Goal: Information Seeking & Learning: Learn about a topic

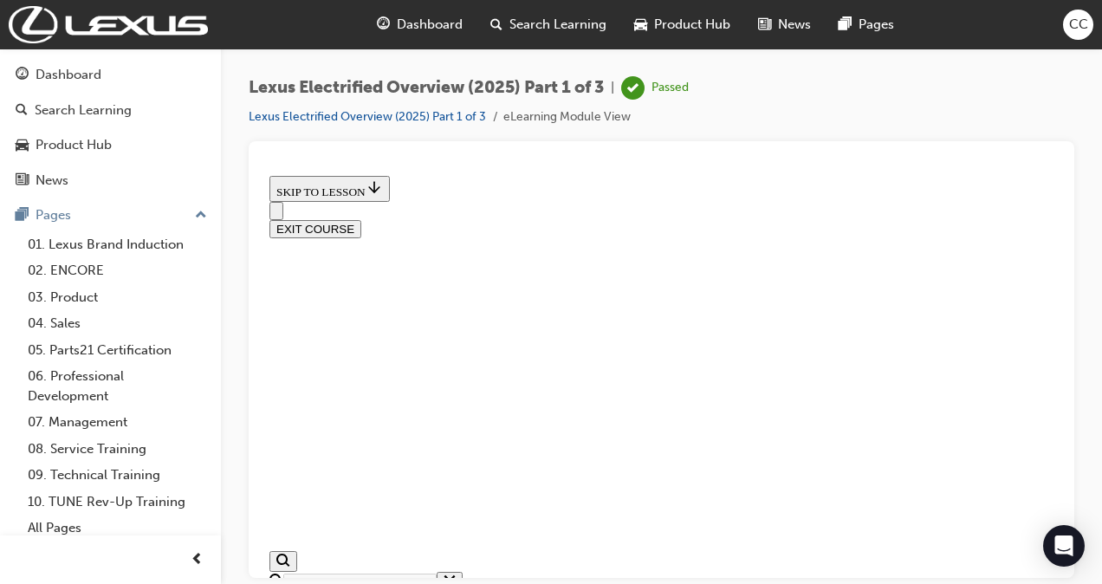
scroll to position [730, 0]
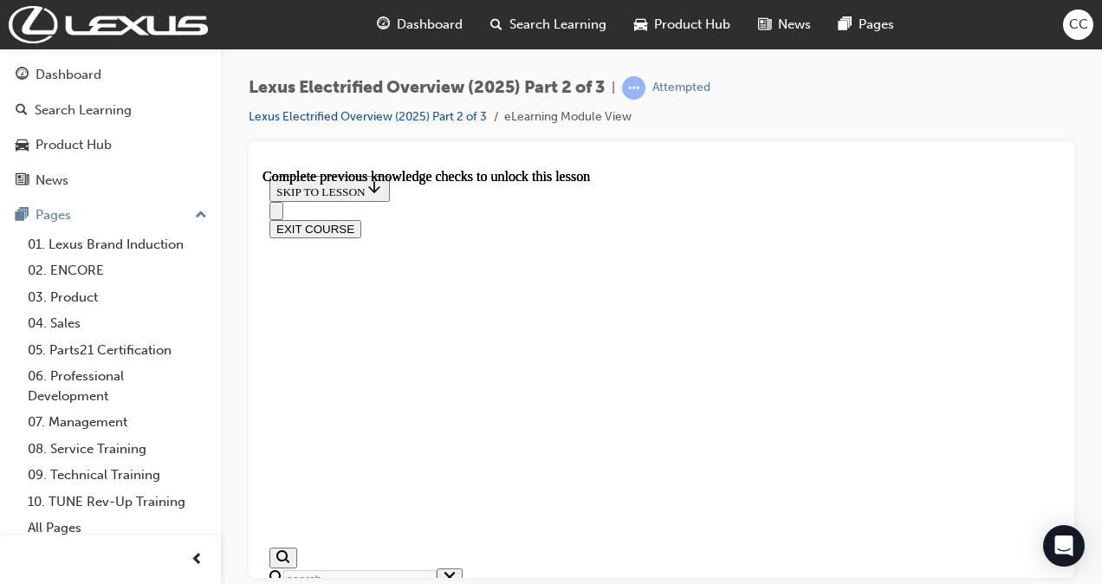
scroll to position [1122, 0]
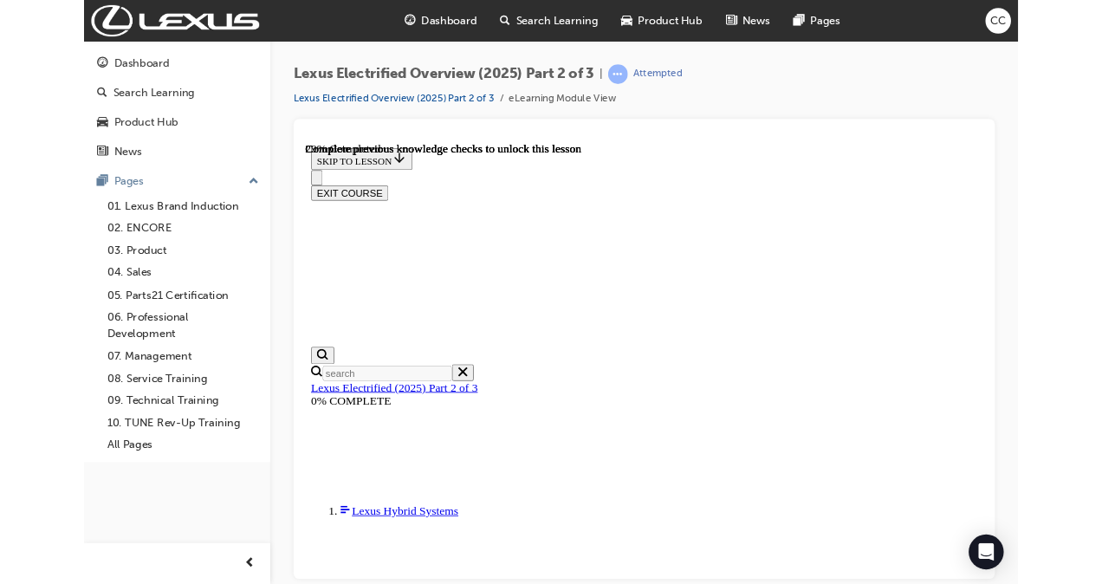
scroll to position [1077, 0]
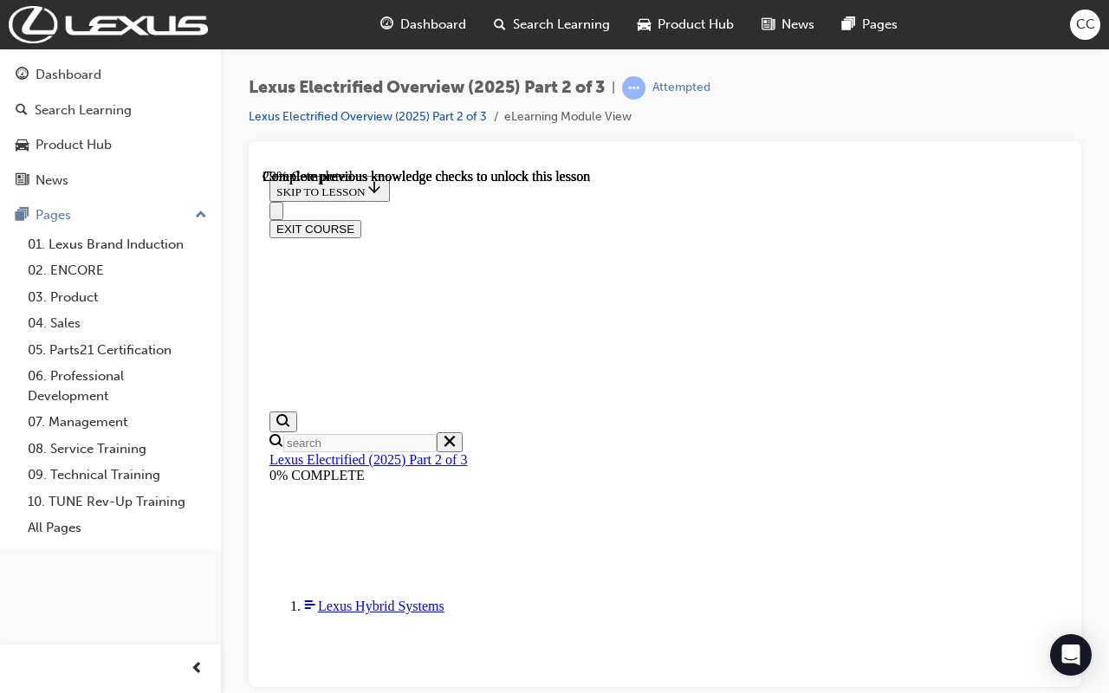
drag, startPoint x: 1222, startPoint y: 742, endPoint x: 1228, endPoint y: 782, distance: 41.0
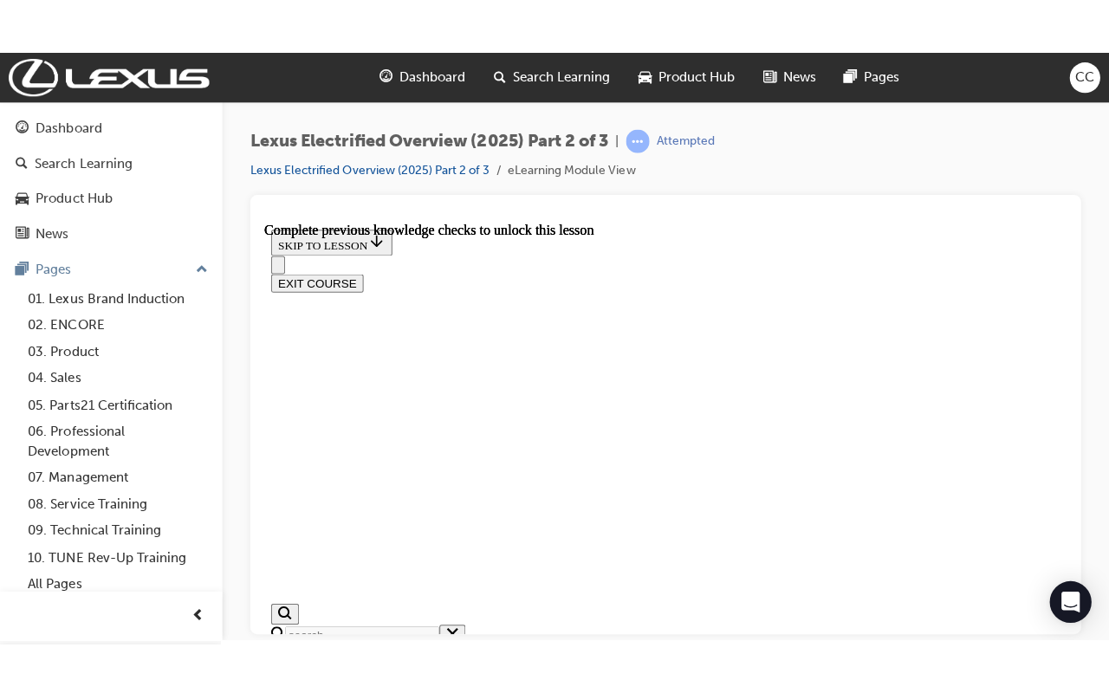
scroll to position [1101, 0]
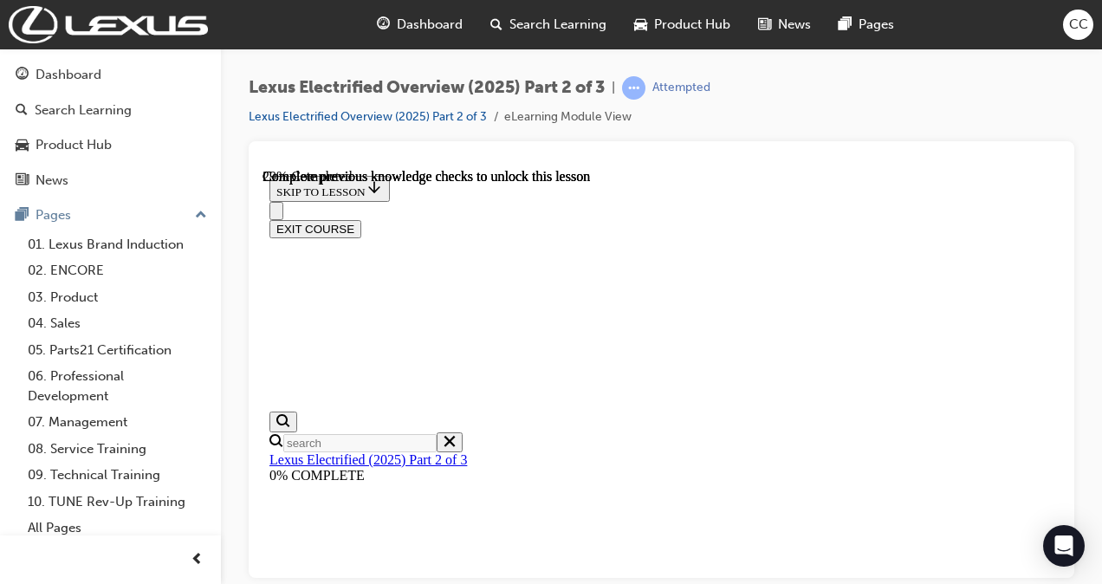
scroll to position [1077, 0]
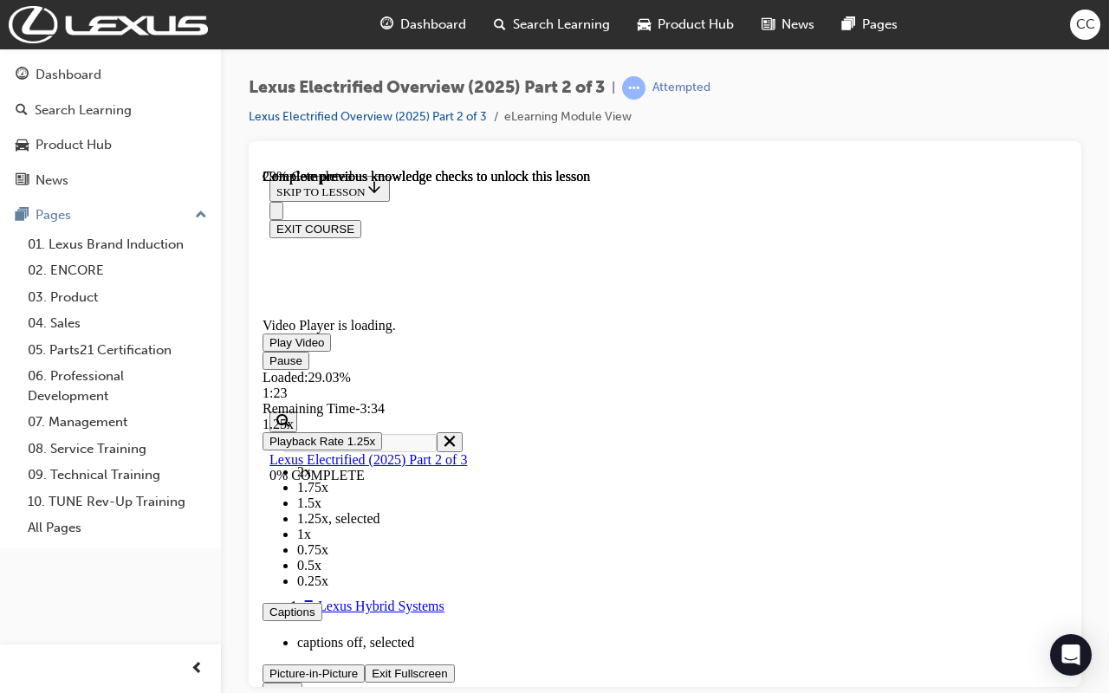
click at [365, 583] on button "Exit Fullscreen" at bounding box center [409, 673] width 89 height 18
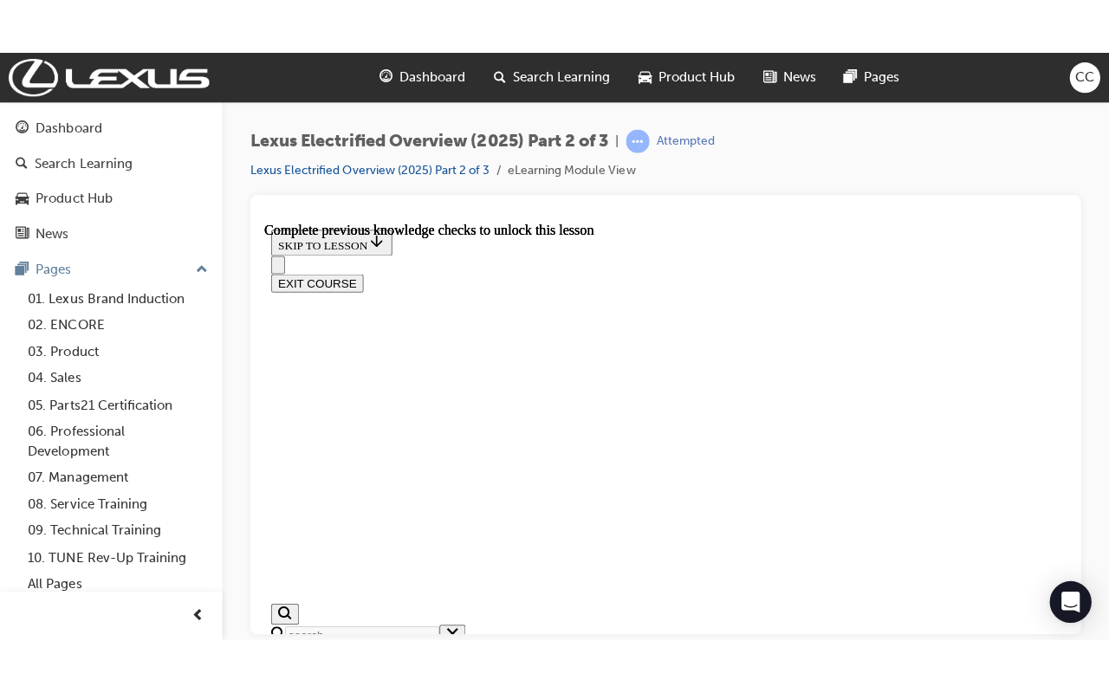
scroll to position [1094, 0]
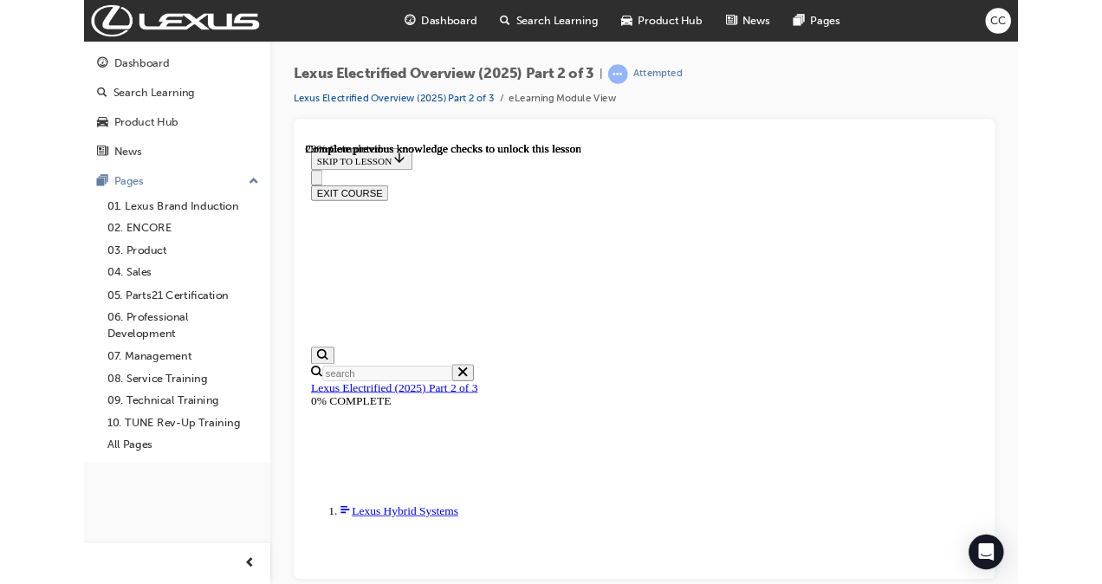
scroll to position [1077, 0]
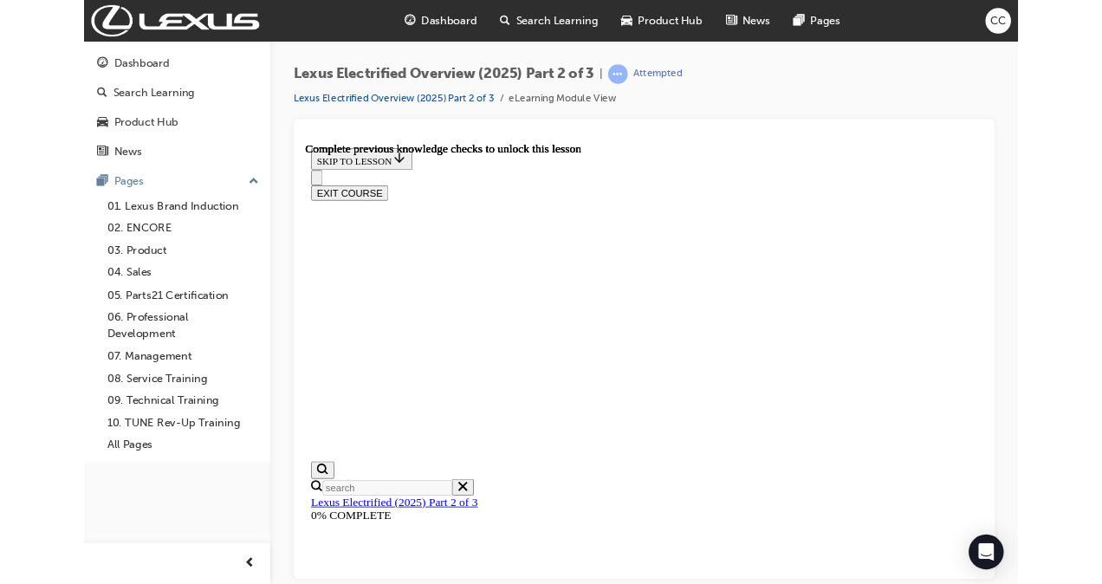
scroll to position [1074, 0]
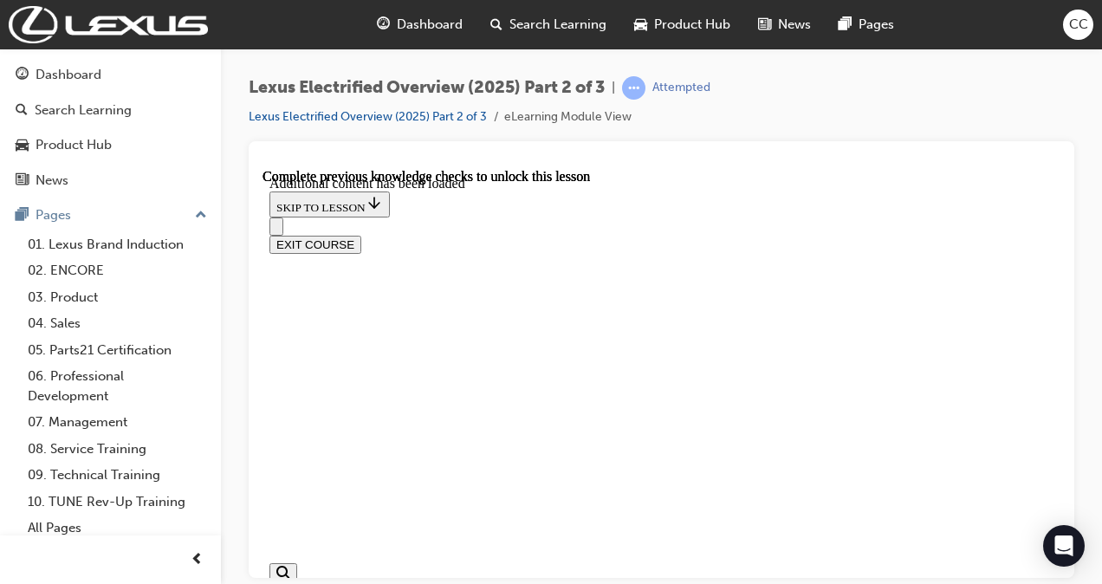
scroll to position [1652, 0]
checkbox input "true"
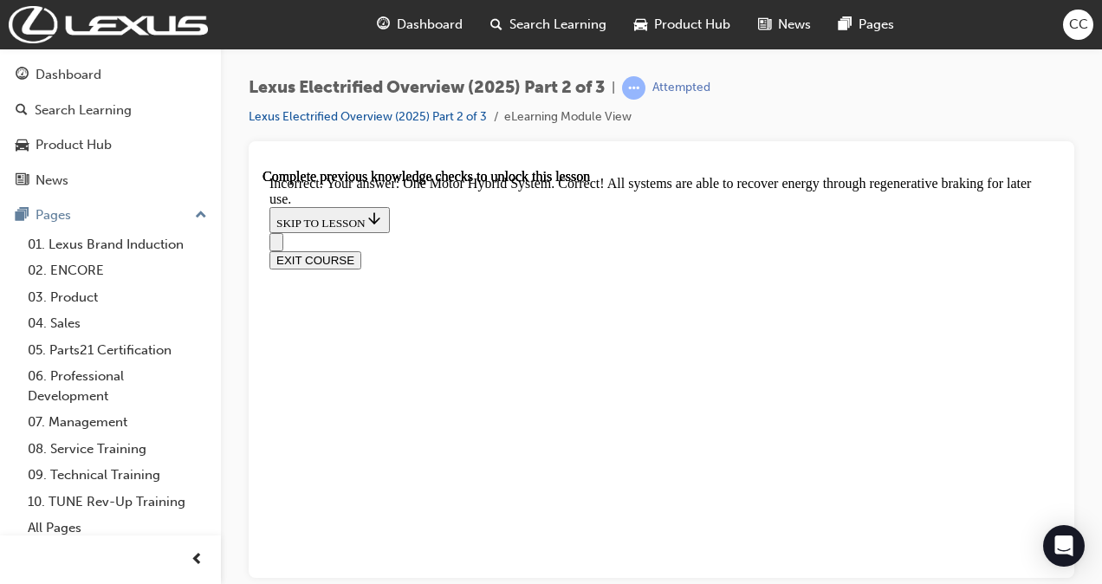
scroll to position [2035, 0]
drag, startPoint x: 368, startPoint y: 237, endPoint x: 851, endPoint y: 237, distance: 482.6
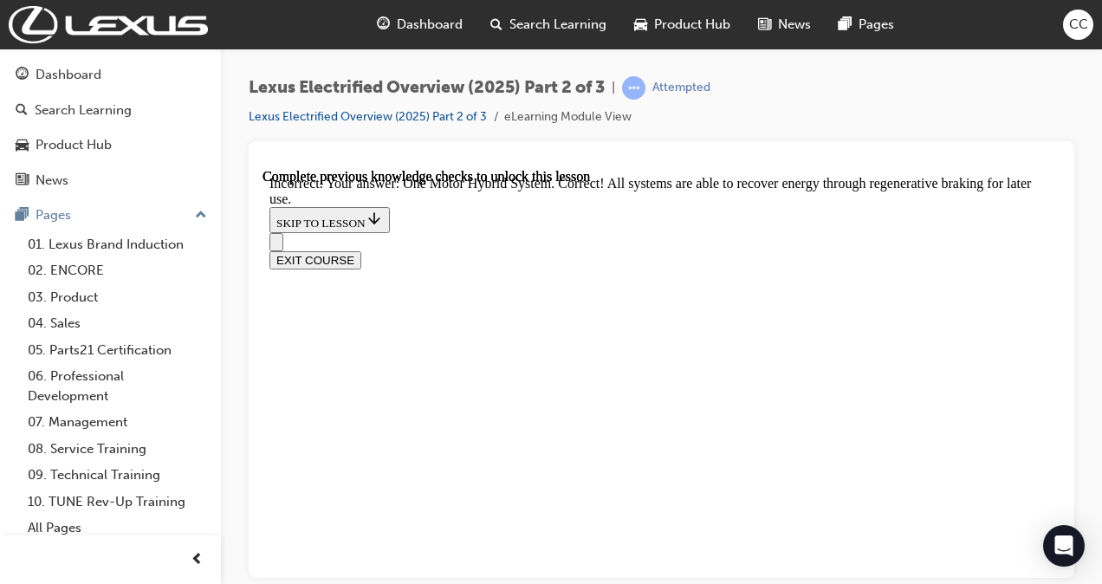
copy p "Which systems below have the capability of regenerative braking? Select all tha…"
checkbox input "true"
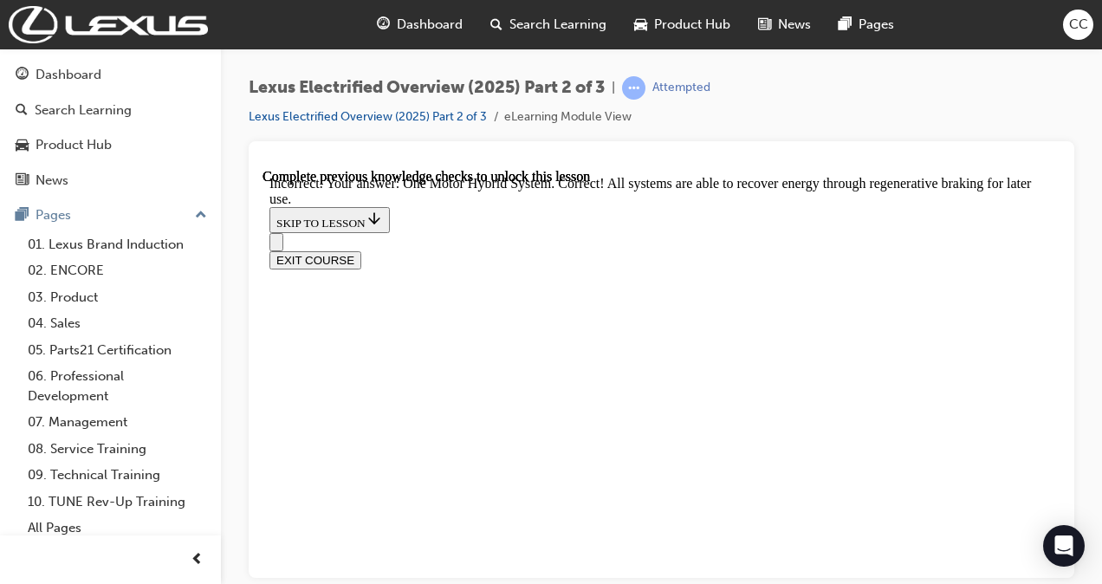
checkbox input "false"
checkbox input "true"
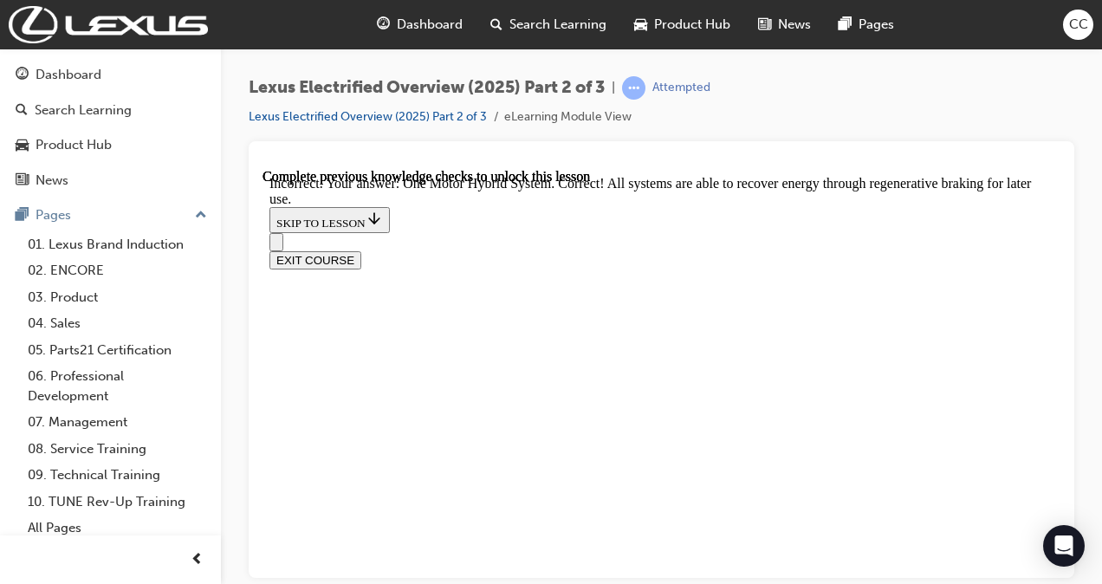
drag, startPoint x: 662, startPoint y: 529, endPoint x: 684, endPoint y: 387, distance: 143.9
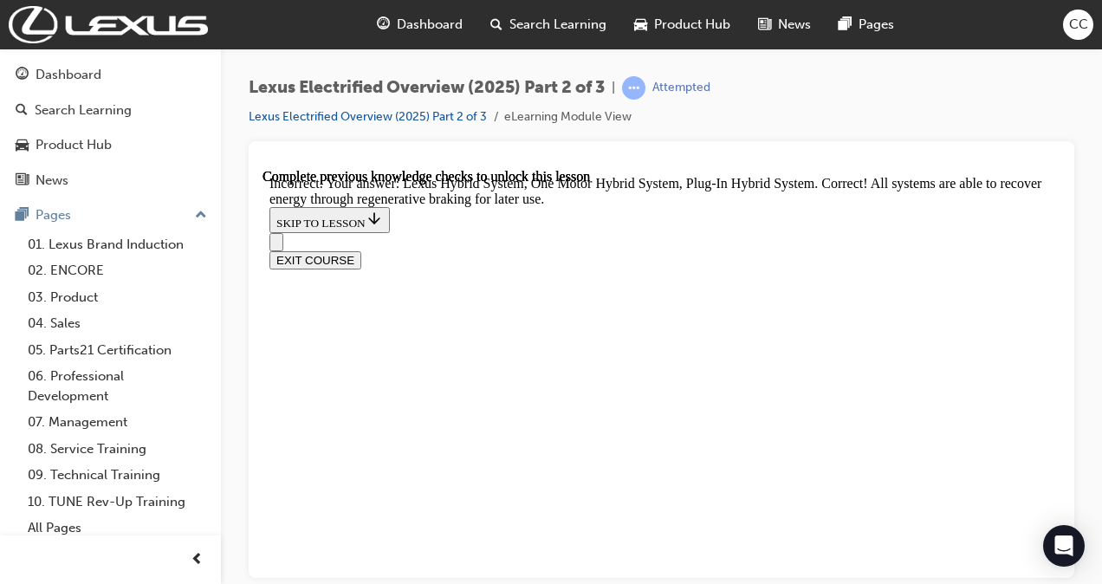
checkbox input "true"
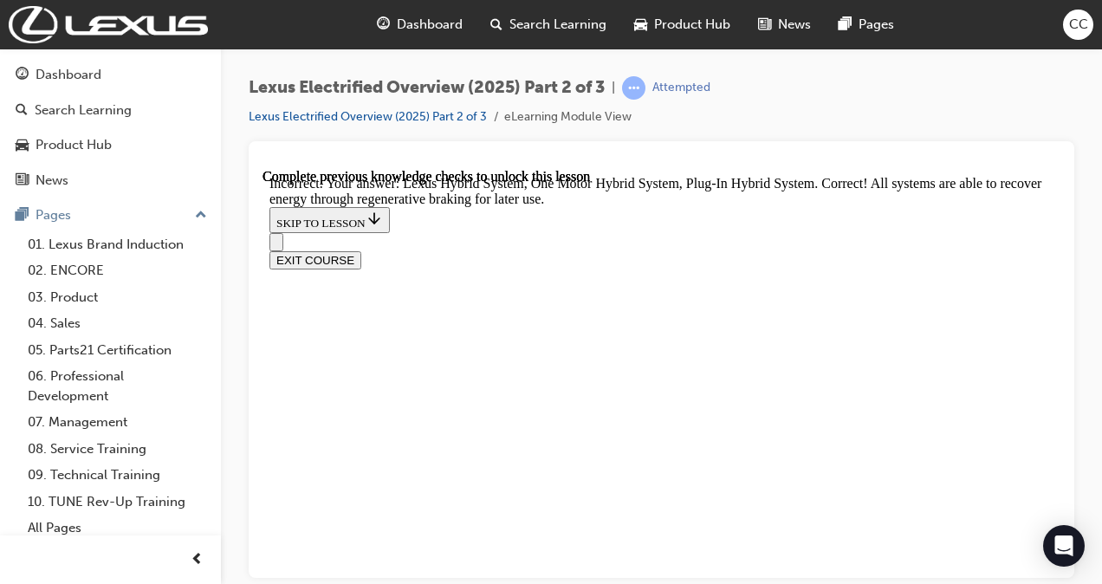
checkbox input "false"
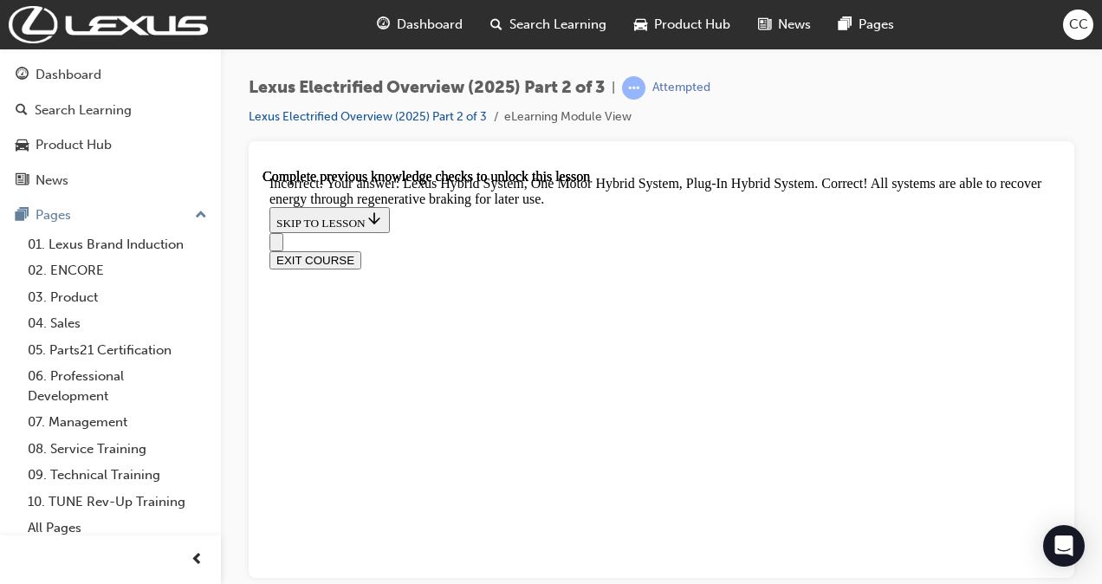
checkbox input "true"
checkbox input "false"
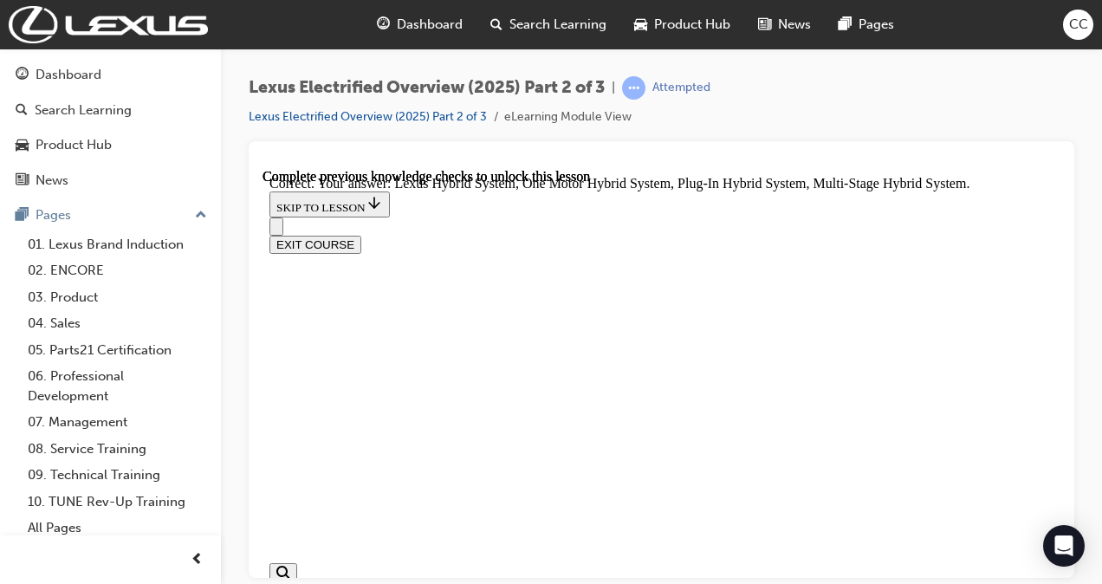
scroll to position [2296, 0]
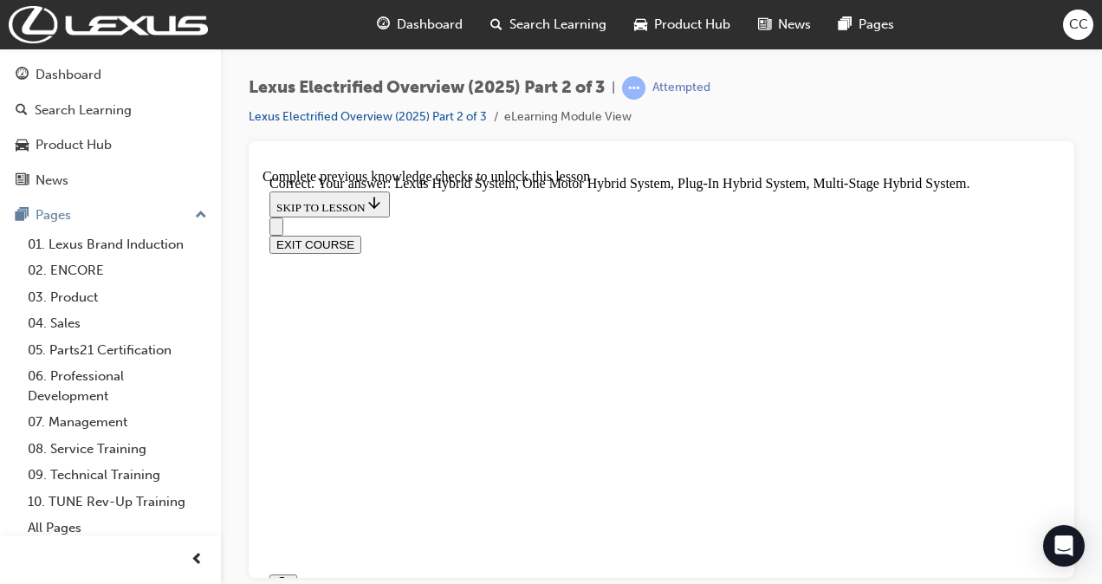
scroll to position [3181, 0]
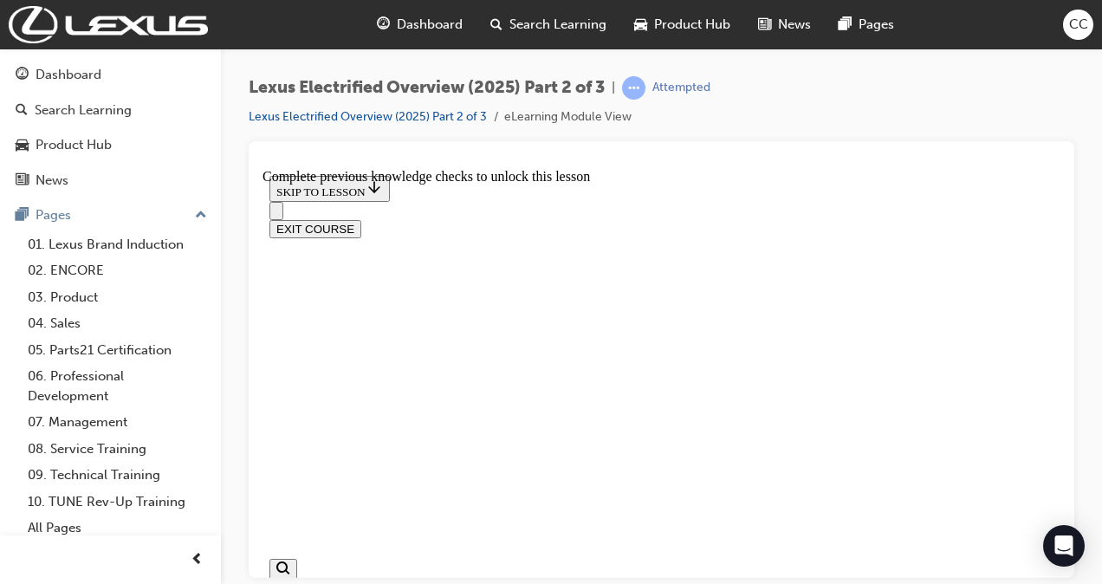
scroll to position [172, 0]
drag, startPoint x: 340, startPoint y: 282, endPoint x: 352, endPoint y: 280, distance: 11.6
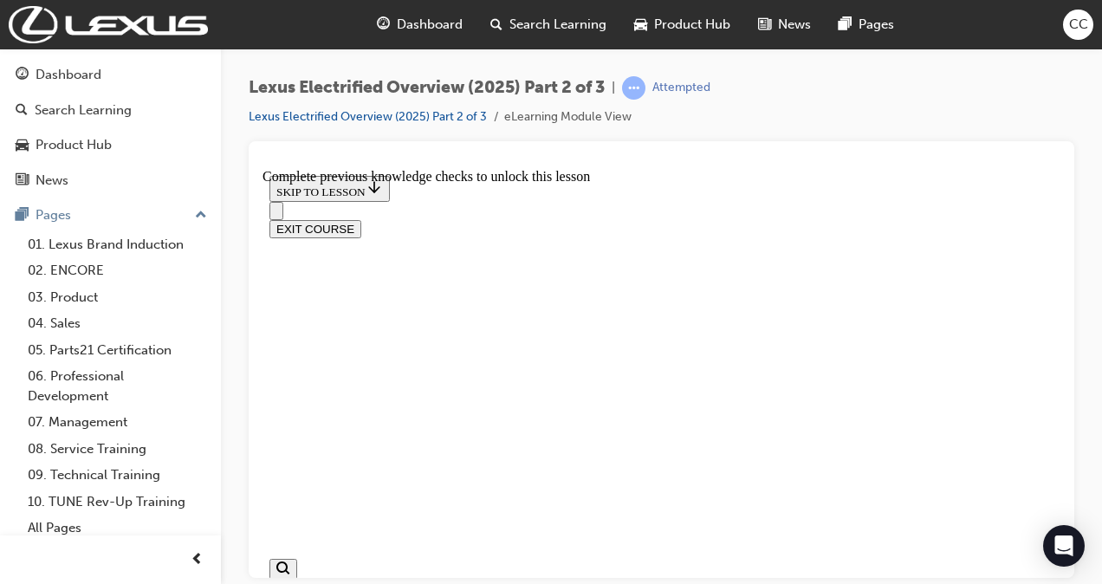
scroll to position [931, 0]
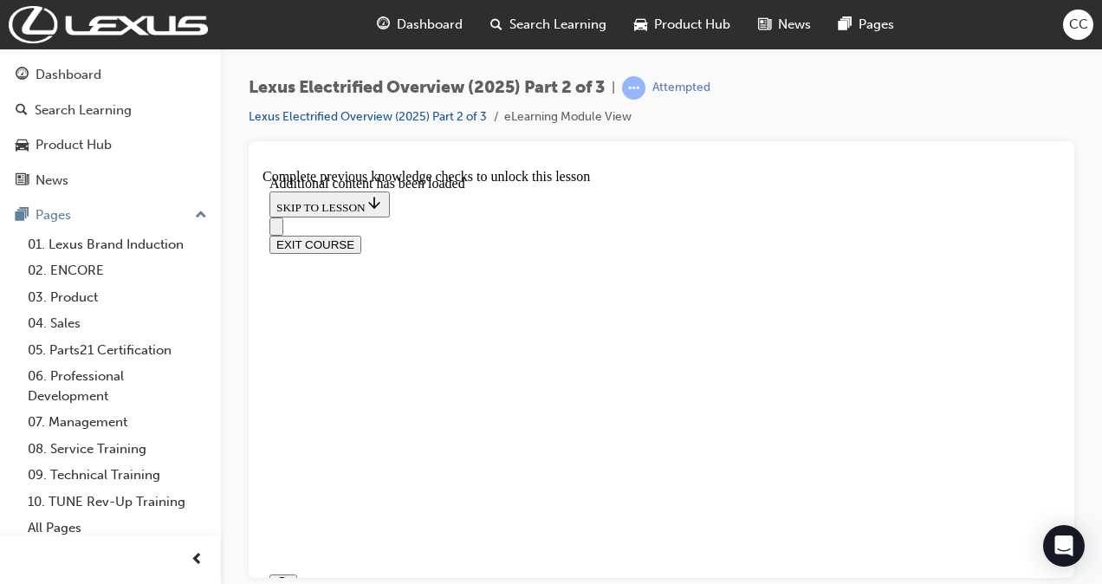
scroll to position [1420, 0]
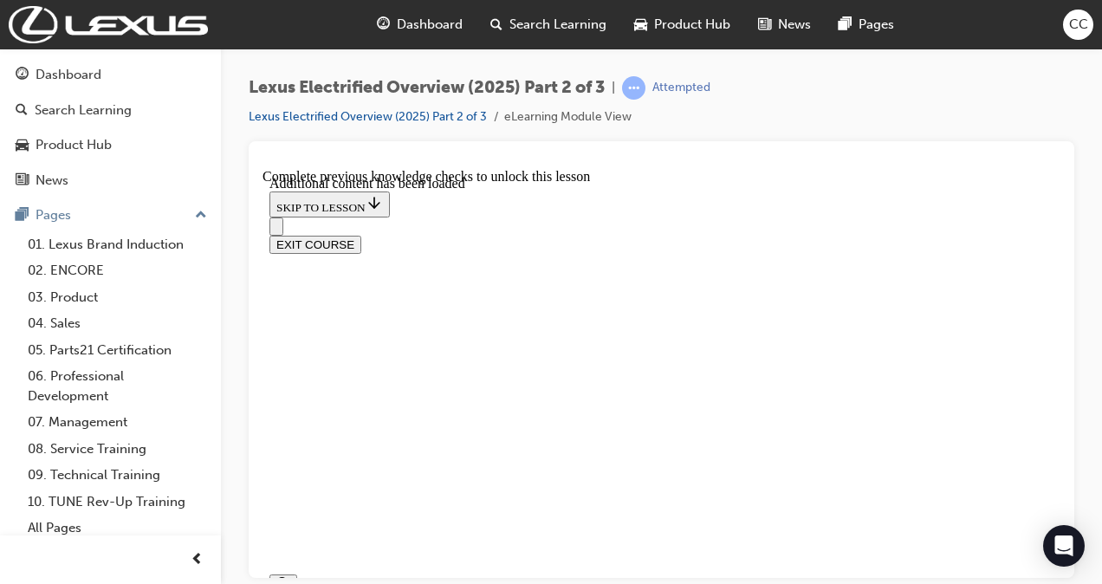
checkbox input "false"
checkbox input "true"
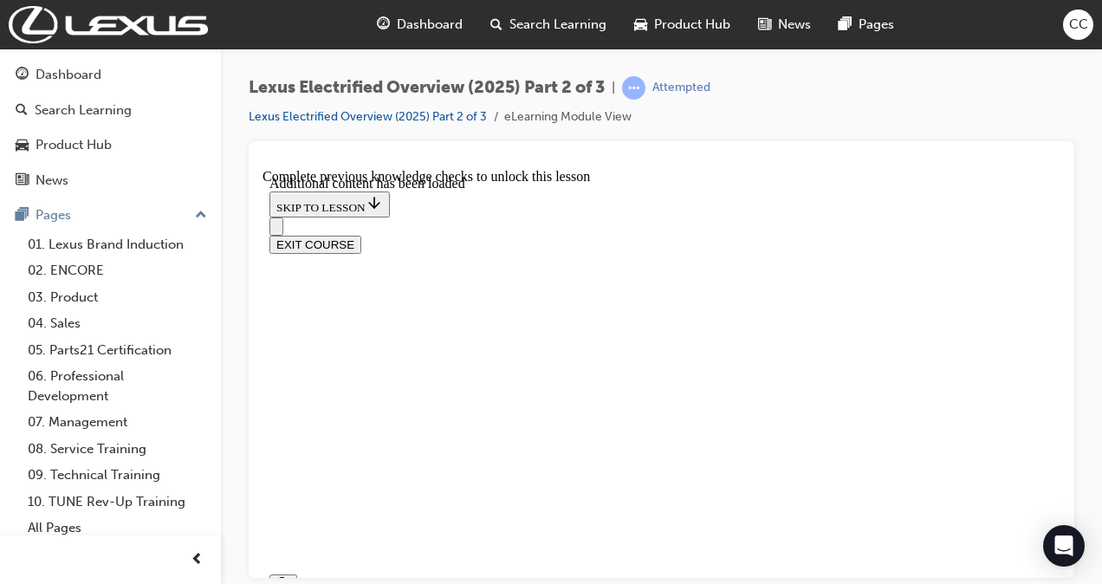
scroll to position [1436, 0]
drag, startPoint x: 723, startPoint y: 380, endPoint x: 676, endPoint y: 422, distance: 63.2
drag, startPoint x: 676, startPoint y: 422, endPoint x: 604, endPoint y: 394, distance: 77.1
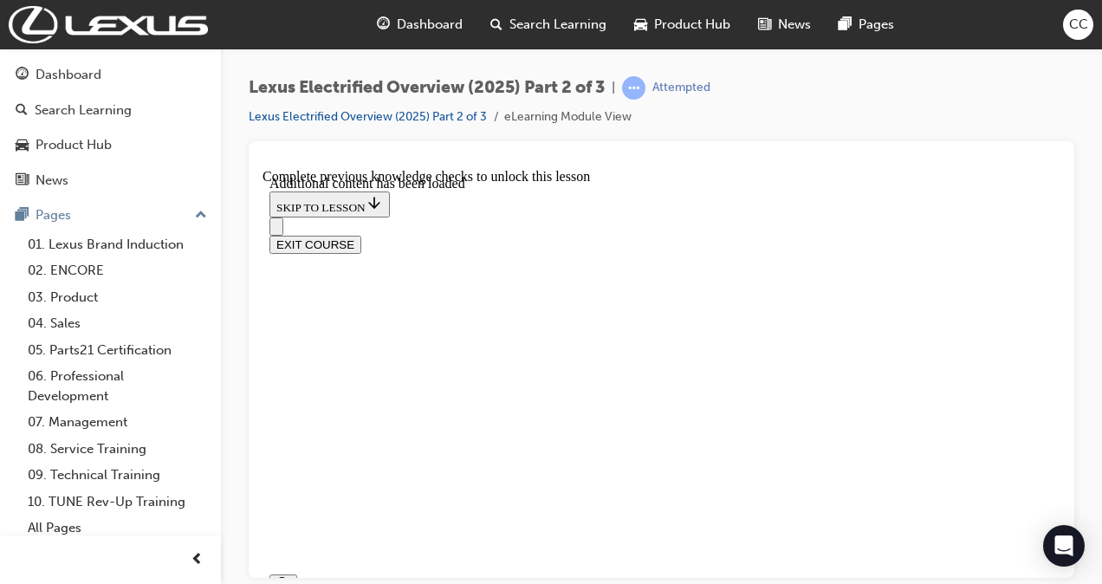
checkbox input "true"
drag, startPoint x: 623, startPoint y: 561, endPoint x: 556, endPoint y: 528, distance: 74.4
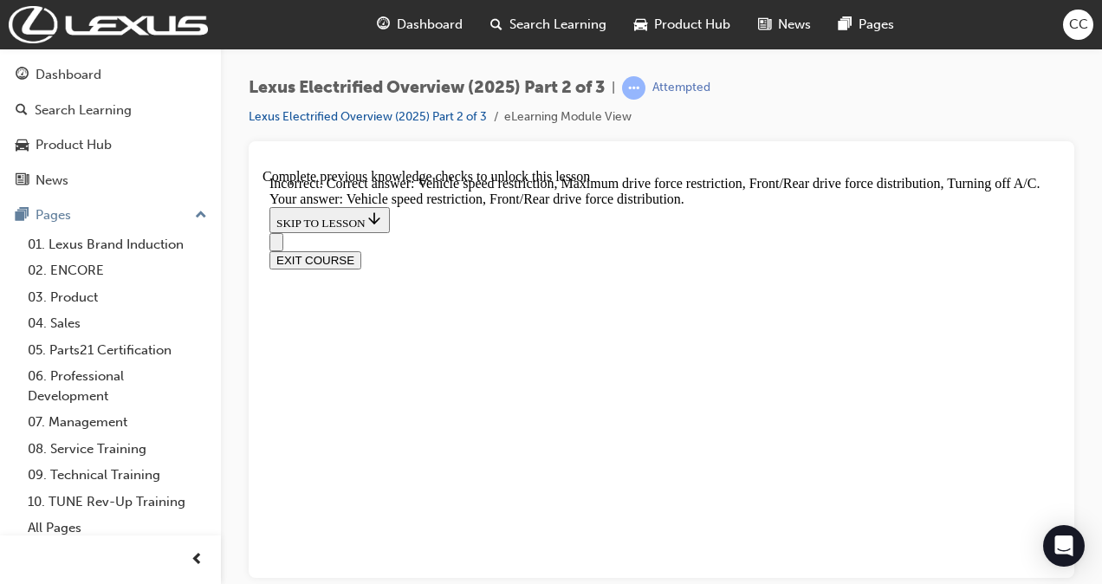
scroll to position [1825, 0]
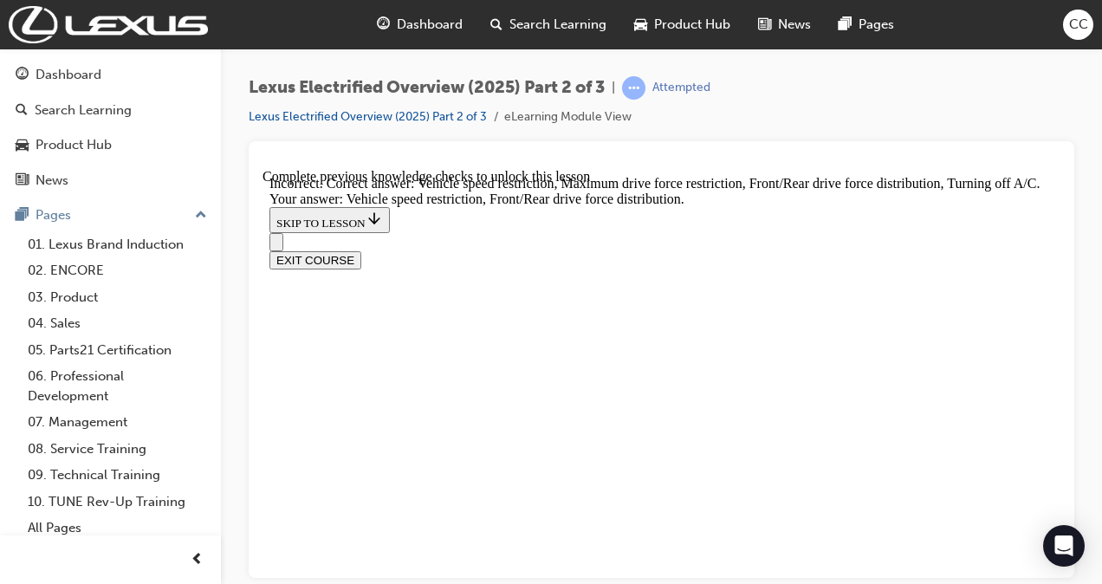
checkbox input "true"
checkbox input "false"
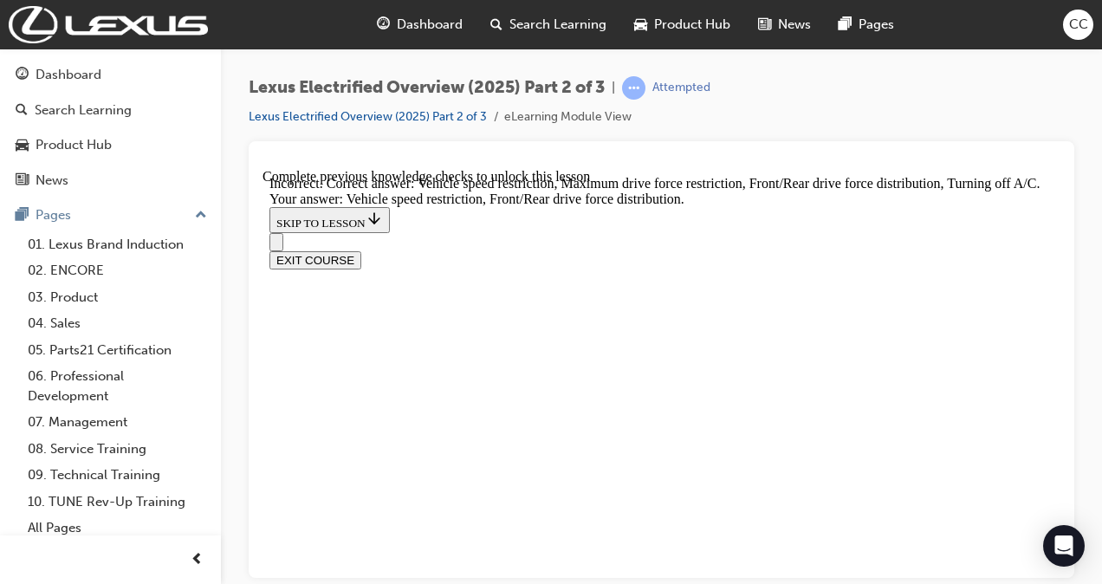
checkbox input "true"
checkbox input "false"
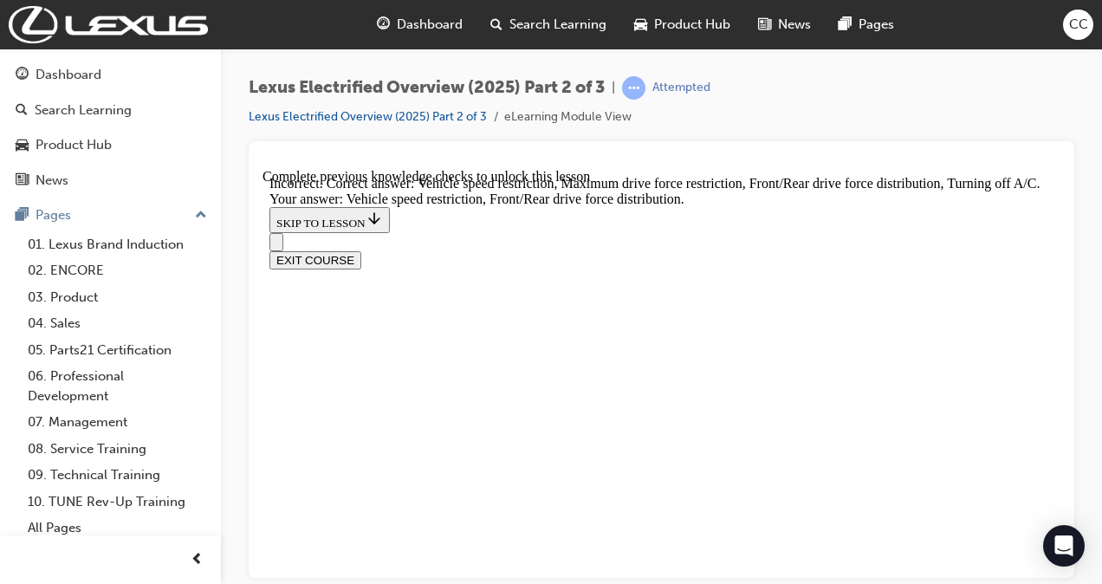
scroll to position [1685, 0]
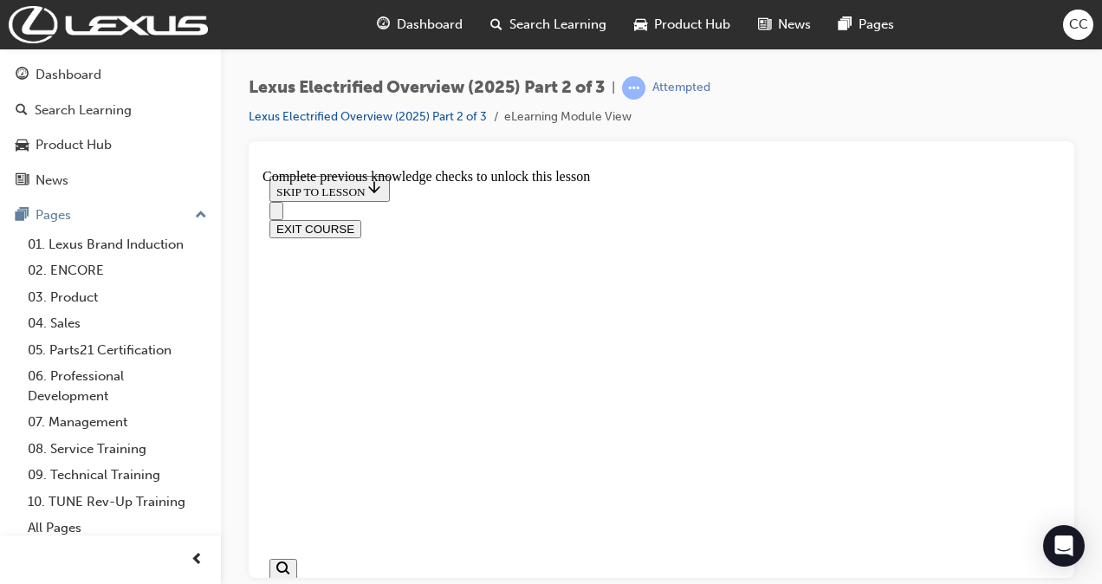
scroll to position [347, 0]
